Goal: Transaction & Acquisition: Purchase product/service

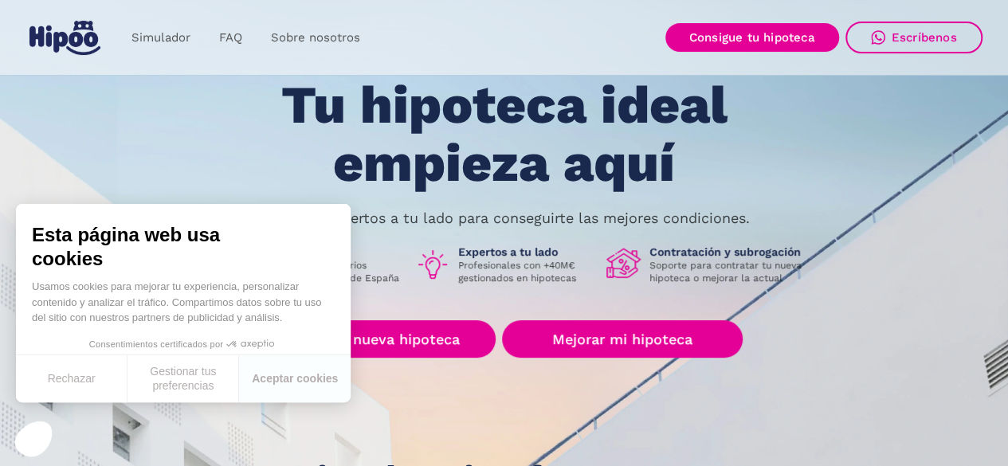
scroll to position [76, 0]
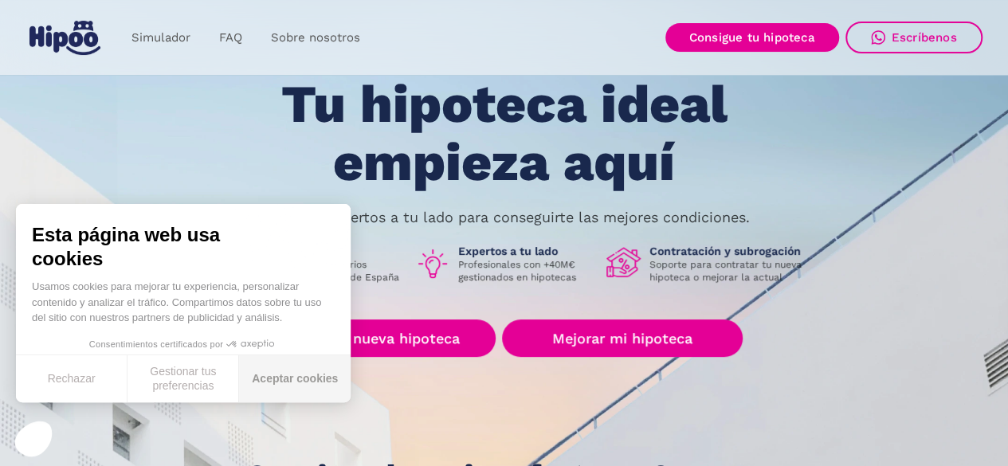
click at [284, 386] on button "Aceptar cookies" at bounding box center [295, 378] width 112 height 47
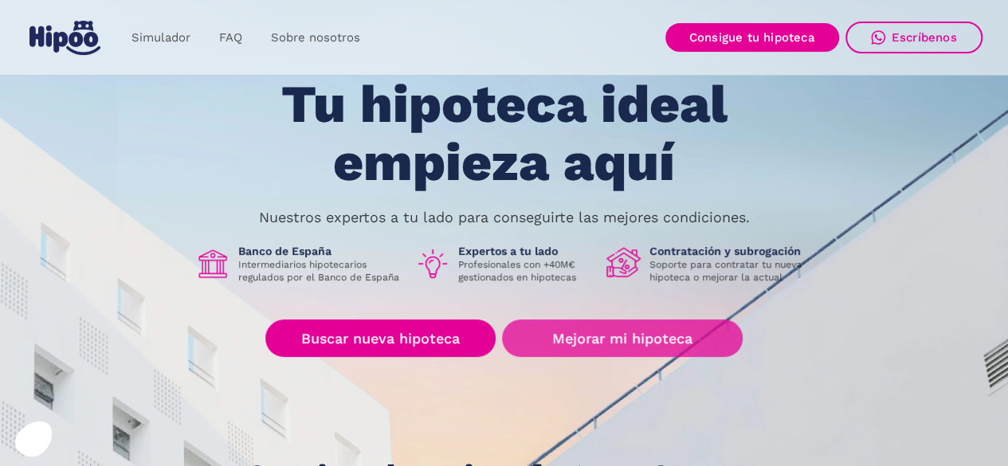
click at [572, 343] on link "Mejorar mi hipoteca" at bounding box center [622, 338] width 240 height 37
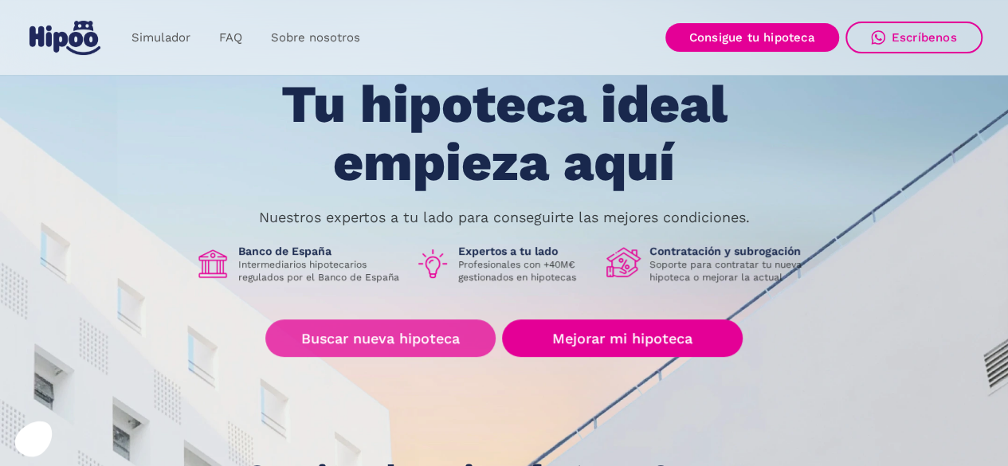
click at [403, 339] on link "Buscar nueva hipoteca" at bounding box center [380, 338] width 230 height 37
